Goal: Navigation & Orientation: Find specific page/section

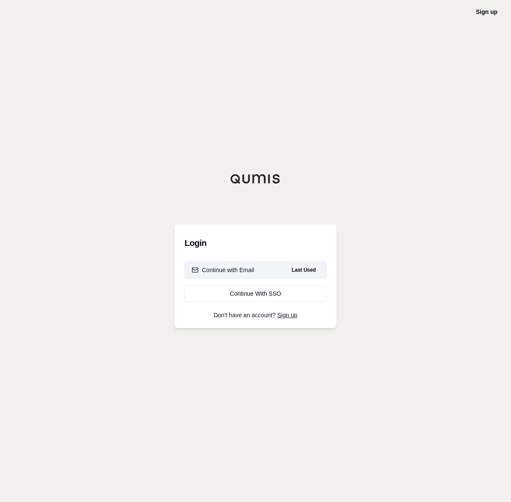
click at [244, 264] on button "Continue with Email Last Used" at bounding box center [256, 270] width 142 height 17
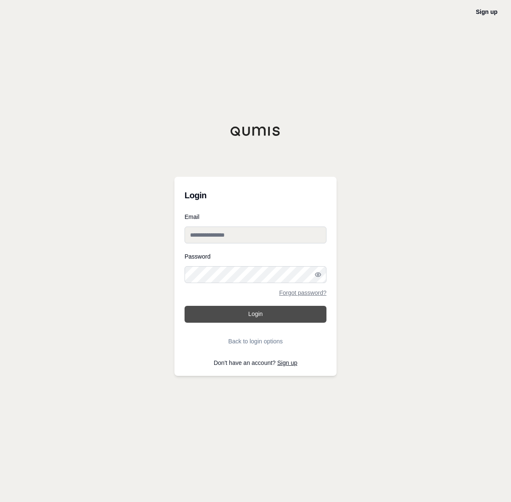
type input "**********"
click at [252, 321] on button "Login" at bounding box center [256, 314] width 142 height 17
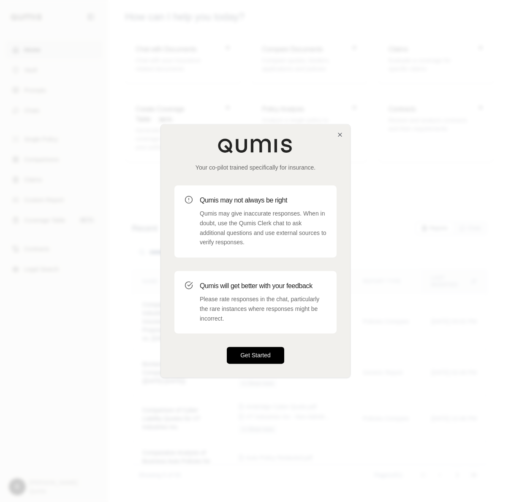
click at [262, 358] on button "Get Started" at bounding box center [255, 355] width 57 height 17
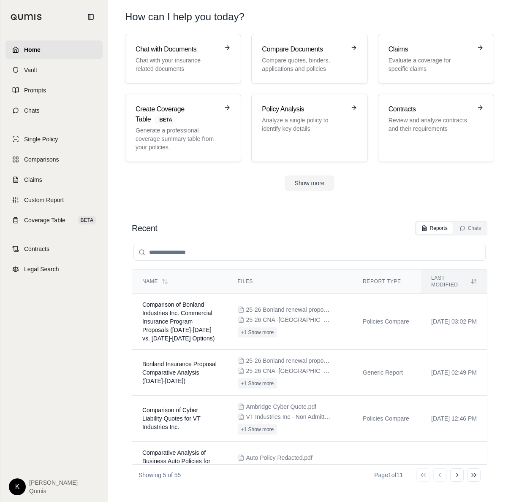
click at [14, 488] on html "Home Vault Prompts Chats Single Policy Comparisons Claims Custom Report Coverag…" at bounding box center [255, 251] width 511 height 502
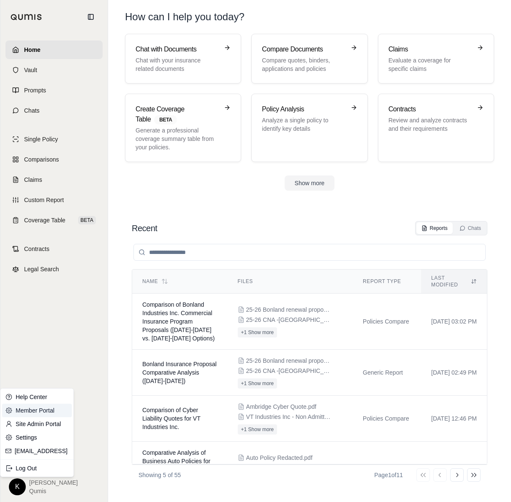
click at [43, 412] on link "Member Portal" at bounding box center [37, 411] width 70 height 14
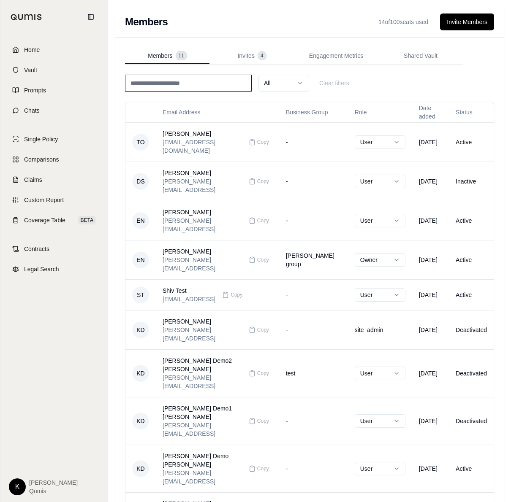
click at [240, 91] on input at bounding box center [188, 83] width 127 height 17
click at [20, 478] on div "K [PERSON_NAME]" at bounding box center [53, 484] width 97 height 24
click at [11, 495] on div "K [PERSON_NAME]" at bounding box center [54, 487] width 90 height 17
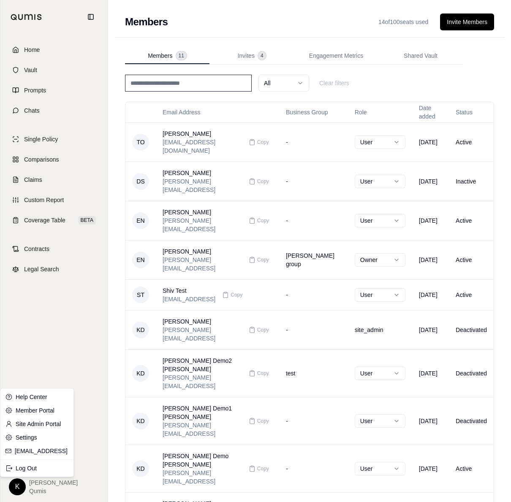
click at [15, 491] on html "Home Vault Prompts Chats Single Policy Comparisons Claims Custom Report Coverag…" at bounding box center [255, 295] width 511 height 591
click at [41, 421] on link "Site Admin Portal" at bounding box center [37, 425] width 70 height 14
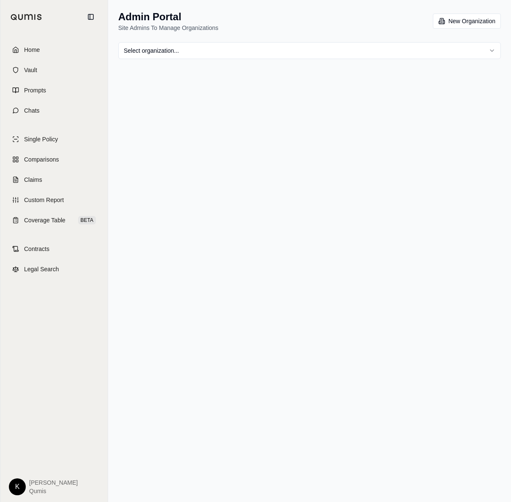
click at [365, 49] on html "Home Vault Prompts Chats Single Policy Comparisons Claims Custom Report Coverag…" at bounding box center [255, 251] width 511 height 502
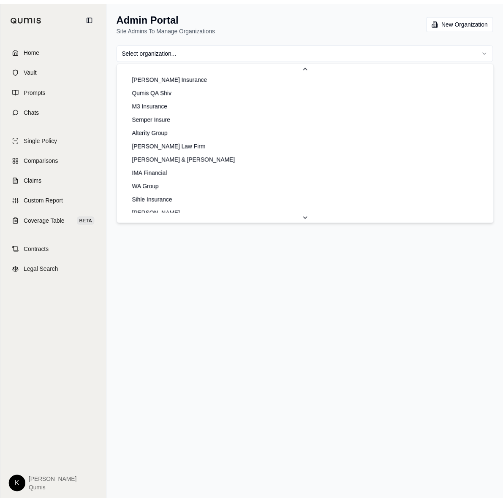
scroll to position [161, 0]
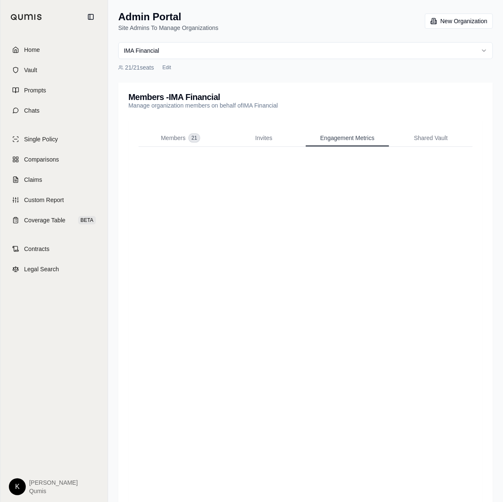
click at [312, 133] on button "Engagement Metrics" at bounding box center [348, 138] width 84 height 17
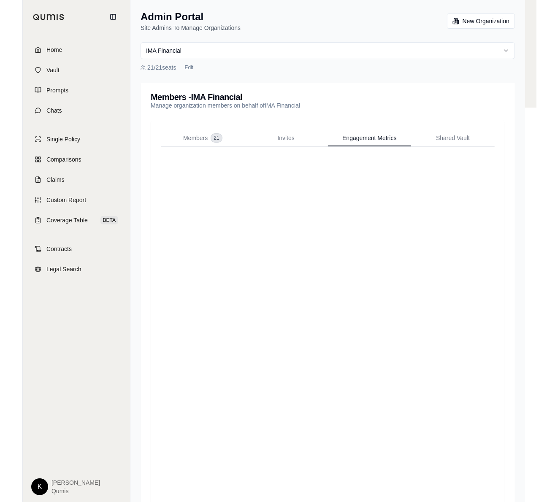
scroll to position [38, 0]
